Goal: Find contact information: Find contact information

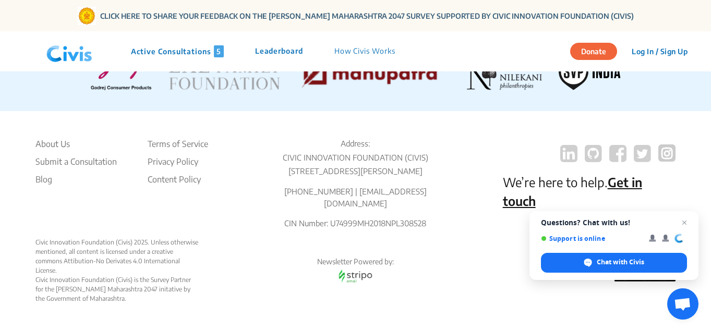
scroll to position [2416, 0]
click at [71, 155] on li "Submit a Consultation" at bounding box center [75, 161] width 81 height 13
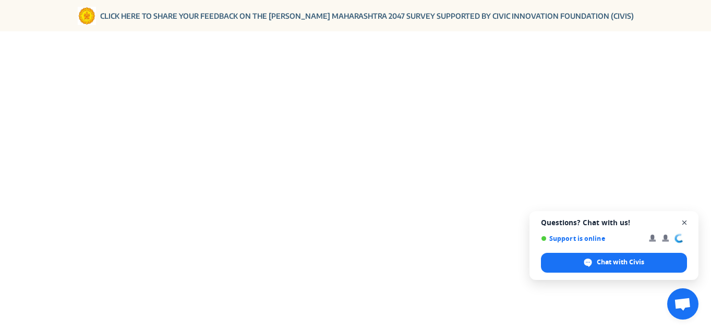
click at [684, 221] on span "Open chat" at bounding box center [684, 222] width 13 height 13
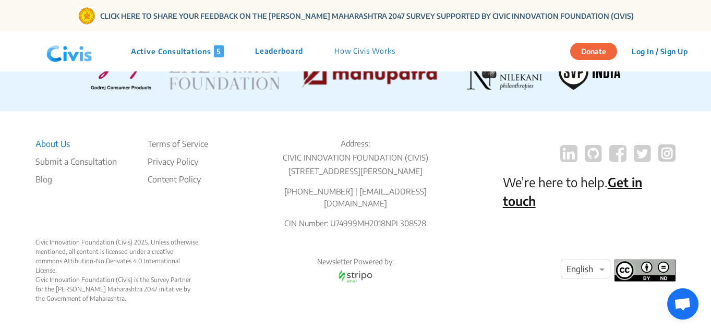
scroll to position [2416, 0]
click at [45, 138] on li "About Us" at bounding box center [75, 144] width 81 height 13
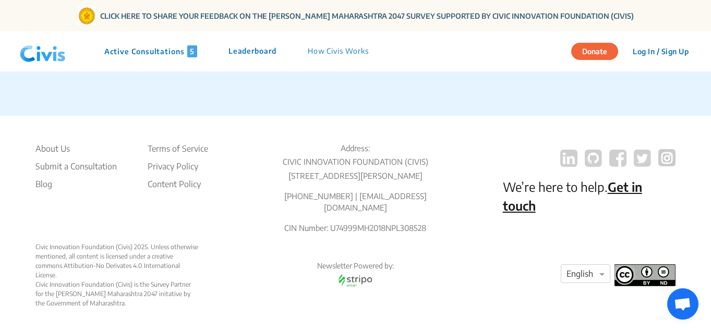
scroll to position [2111, 0]
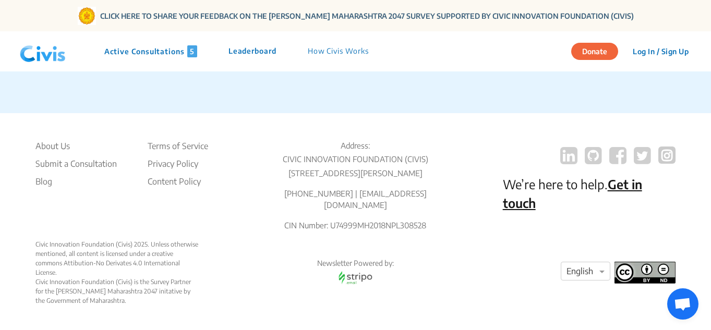
click at [620, 176] on link "Get in touch" at bounding box center [572, 193] width 139 height 34
click at [527, 191] on link "Get in touch" at bounding box center [572, 193] width 139 height 34
click at [637, 176] on link "Get in touch" at bounding box center [572, 193] width 139 height 34
